Goal: Check status: Check status

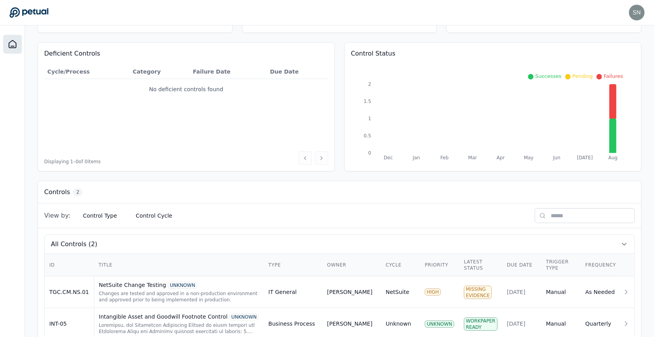
scroll to position [84, 0]
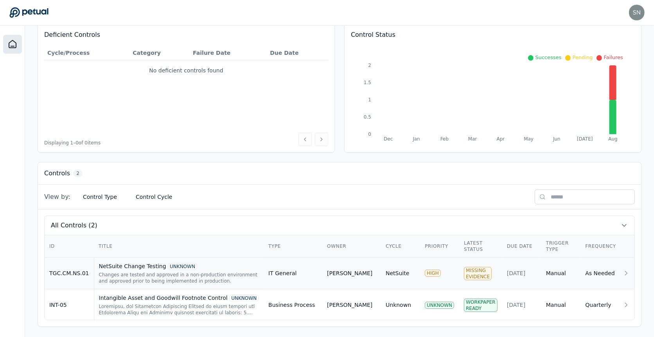
click at [243, 268] on div "NetSuite Change Testing UNKNOWN Changes are tested and approved in a non-produc…" at bounding box center [179, 273] width 160 height 22
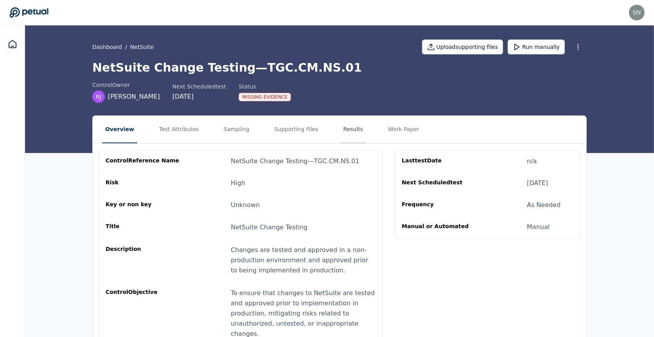
click at [349, 133] on button "Results" at bounding box center [353, 129] width 26 height 27
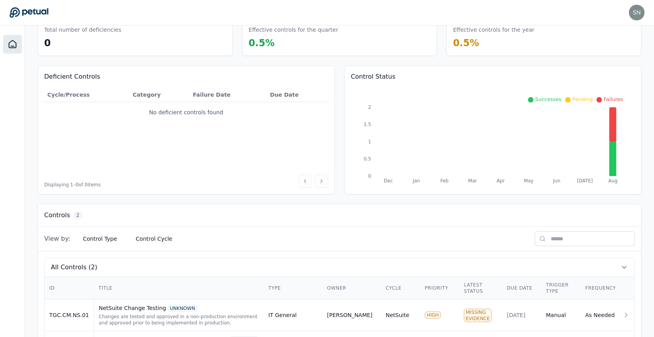
scroll to position [84, 0]
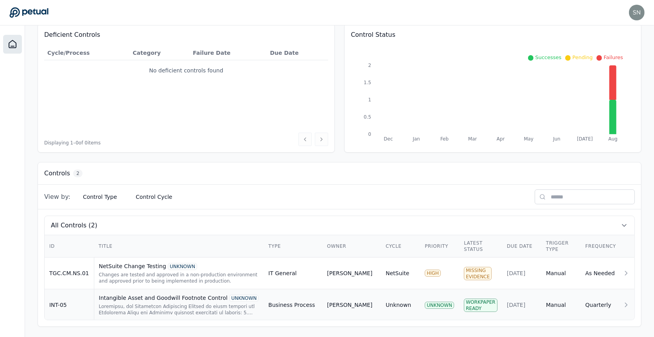
click at [231, 300] on div "Intangible Asset and Goodwill Footnote Control UNKNOWN" at bounding box center [179, 305] width 160 height 22
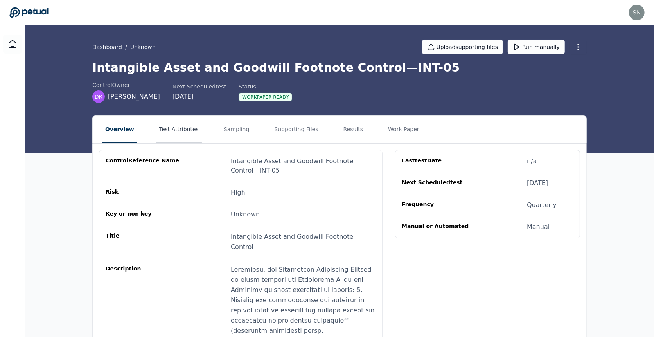
click at [176, 129] on button "Test Attributes" at bounding box center [179, 129] width 46 height 27
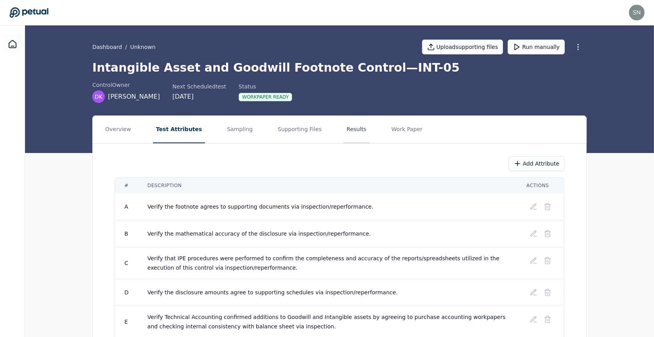
click at [349, 128] on button "Results" at bounding box center [356, 129] width 26 height 27
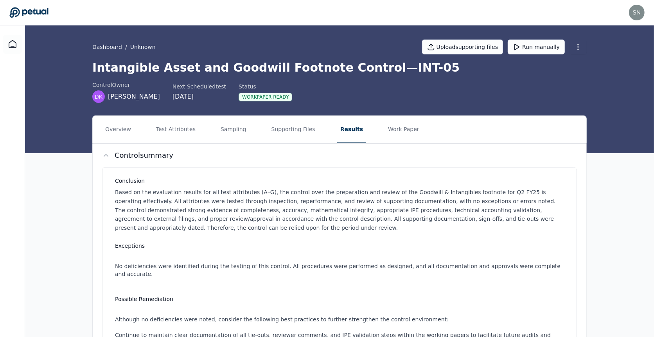
click at [307, 67] on h1 "Intangible Asset and Goodwill Footnote Control — INT-05" at bounding box center [339, 68] width 494 height 14
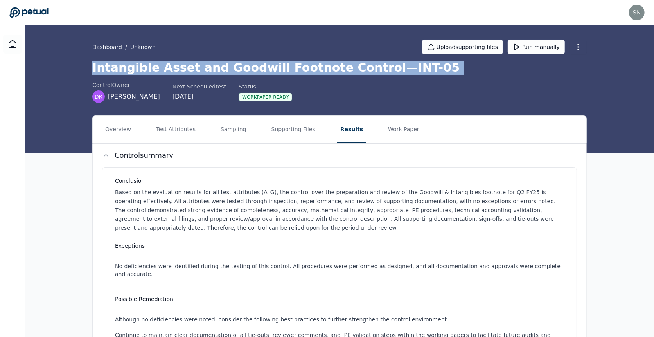
click at [307, 67] on h1 "Intangible Asset and Goodwill Footnote Control — INT-05" at bounding box center [339, 68] width 494 height 14
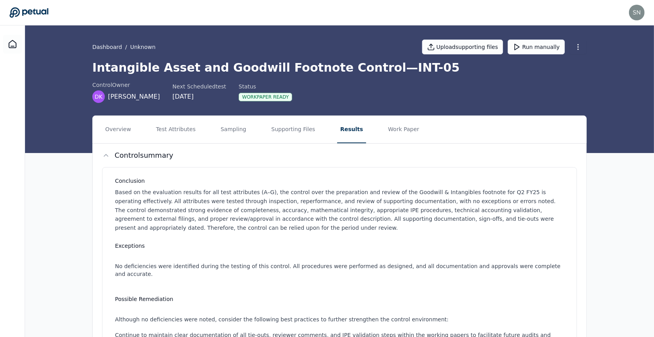
click at [313, 67] on h1 "Intangible Asset and Goodwill Footnote Control — INT-05" at bounding box center [339, 68] width 494 height 14
click at [122, 128] on button "Overview" at bounding box center [118, 129] width 32 height 27
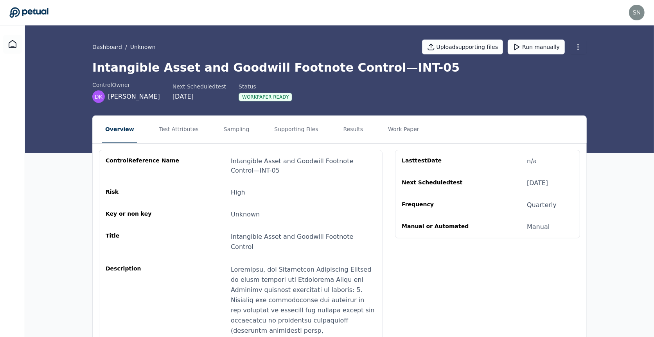
click at [304, 61] on h1 "Intangible Asset and Goodwill Footnote Control — INT-05" at bounding box center [339, 68] width 494 height 14
click at [39, 12] on icon at bounding box center [28, 12] width 39 height 11
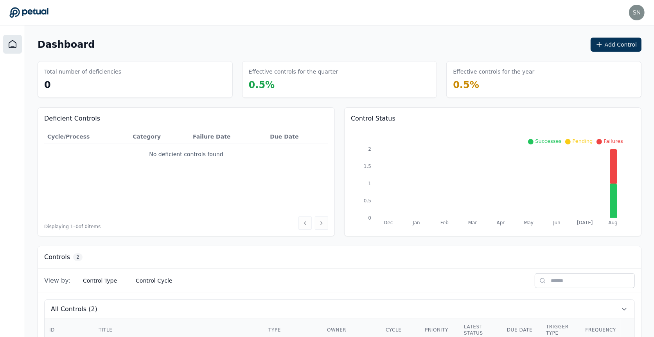
scroll to position [84, 0]
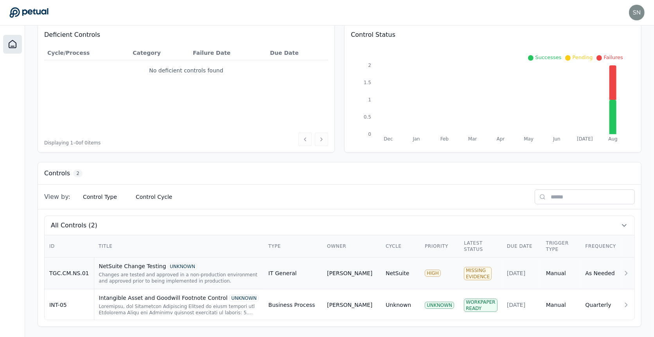
click at [242, 274] on div "Changes are tested and approved in a non-production environment and approved pr…" at bounding box center [179, 277] width 160 height 13
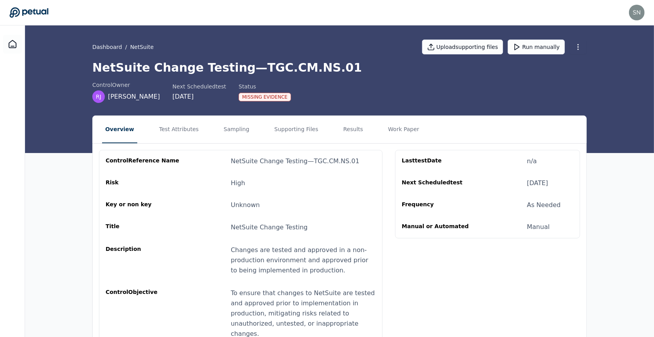
scroll to position [29, 0]
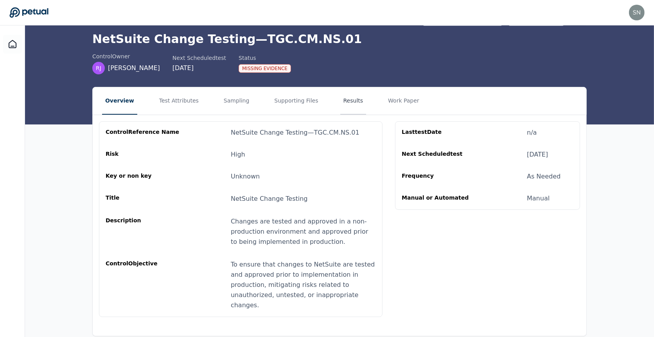
click at [340, 99] on button "Results" at bounding box center [353, 100] width 26 height 27
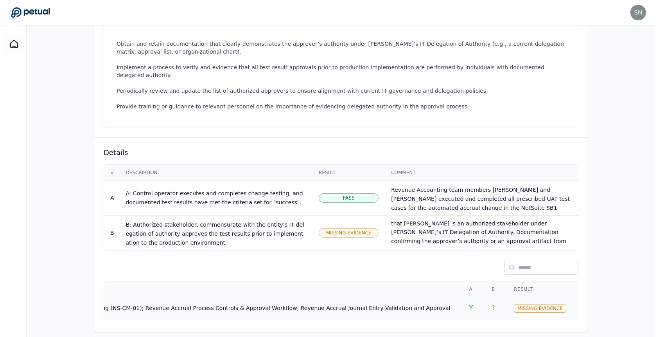
scroll to position [0, 248]
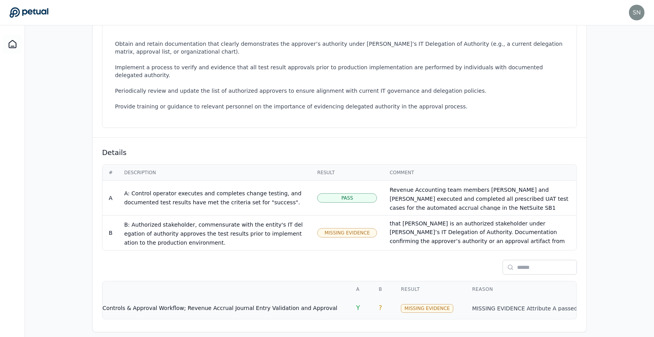
click at [293, 305] on span "Change Management – NetSuite Change Testing (NS-CM-01); Revenue Accrual Process…" at bounding box center [100, 308] width 474 height 6
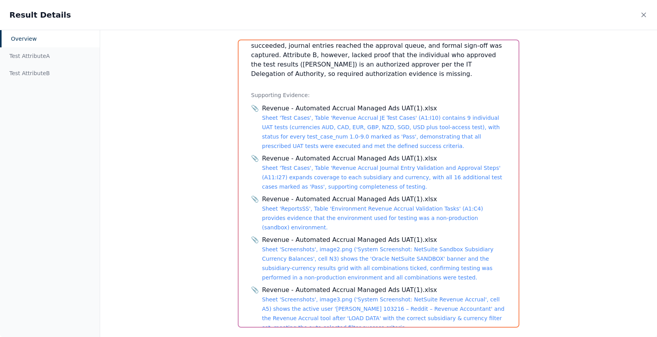
scroll to position [280, 0]
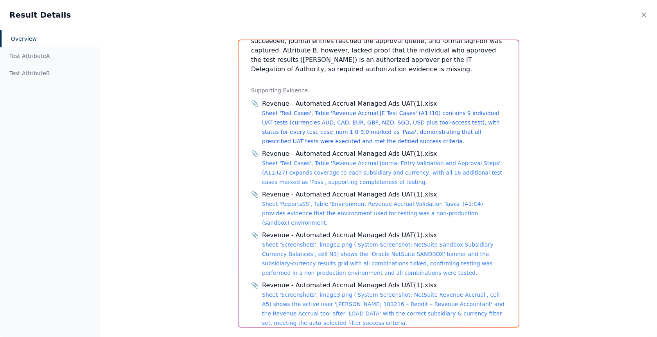
click at [305, 110] on link "Sheet 'Test Cases', Table 'Revenue Accrual JE Test Cases' (A1:I10) contains 9 i…" at bounding box center [381, 127] width 238 height 34
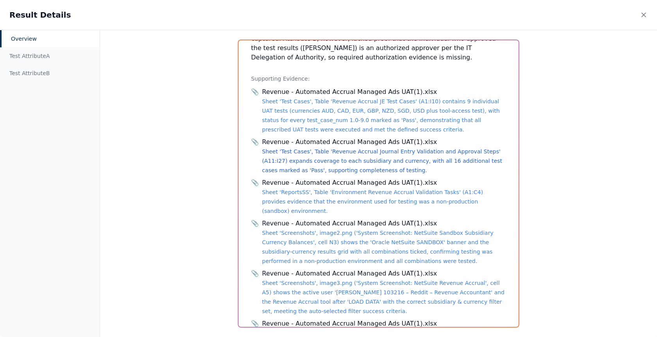
scroll to position [295, 0]
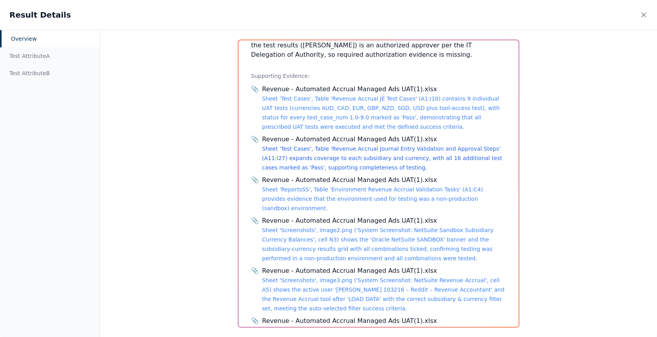
click at [341, 151] on link "Sheet 'Test Cases', Table 'Revenue Accrual Journal Entry Validation and Approva…" at bounding box center [382, 158] width 240 height 25
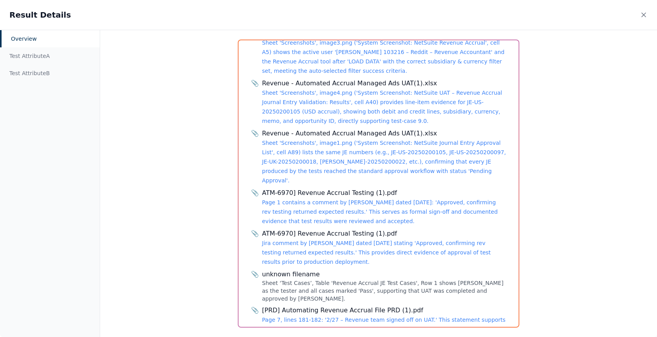
click at [345, 129] on div "Revenue - Automated Accrual Managed Ads UAT(1).xlsx Sheet 'Screenshots', image1…" at bounding box center [384, 157] width 244 height 56
click at [348, 140] on link "Sheet 'Screenshots', image1.png ('System Screenshot: NetSuite Journal Entry App…" at bounding box center [384, 162] width 244 height 44
click at [644, 15] on icon at bounding box center [644, 15] width 4 height 4
